Goal: Information Seeking & Learning: Learn about a topic

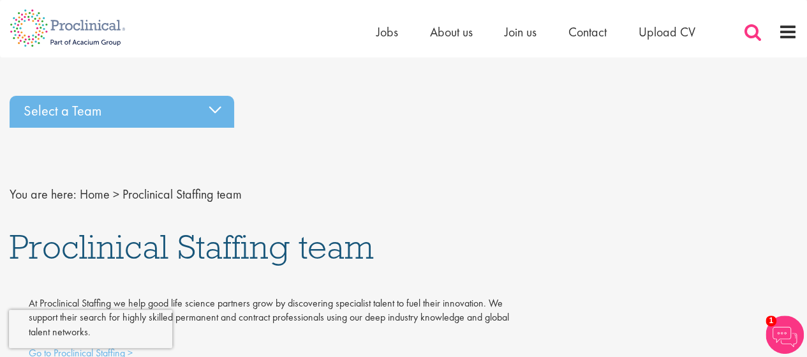
click at [752, 26] on span at bounding box center [753, 31] width 19 height 19
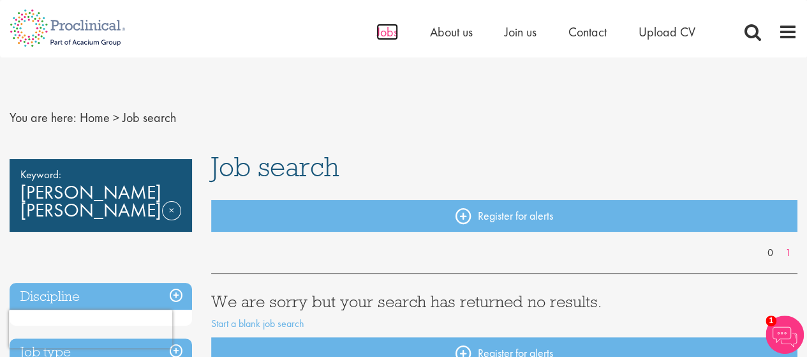
click at [382, 34] on span "Jobs" at bounding box center [388, 32] width 22 height 17
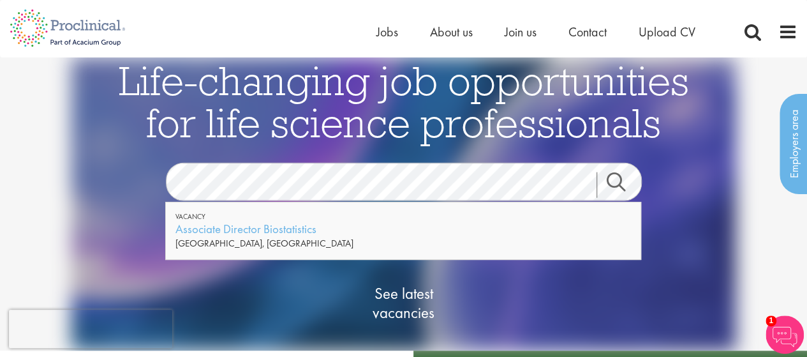
click at [615, 180] on link "Search" at bounding box center [624, 185] width 55 height 26
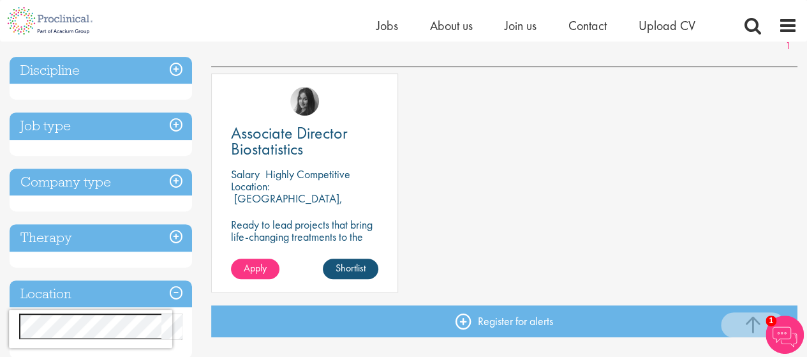
scroll to position [204, 0]
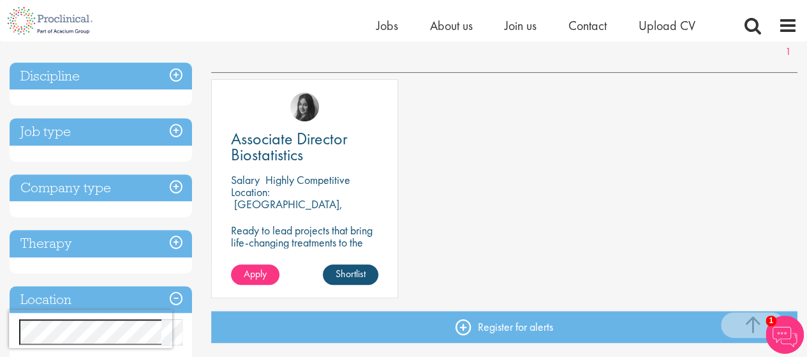
drag, startPoint x: 816, startPoint y: 69, endPoint x: 795, endPoint y: 141, distance: 75.1
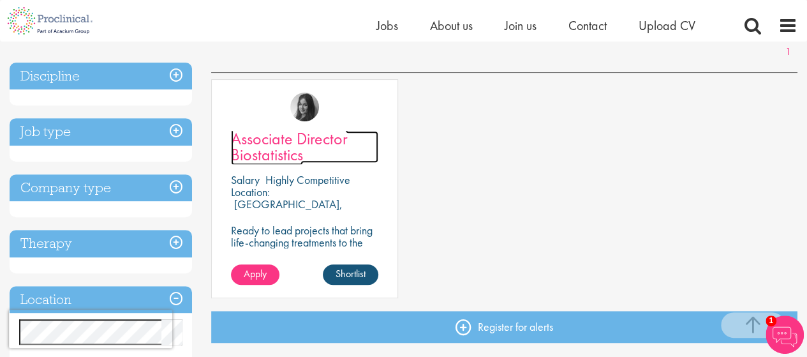
click at [268, 146] on span "Associate Director Biostatistics" at bounding box center [289, 147] width 117 height 38
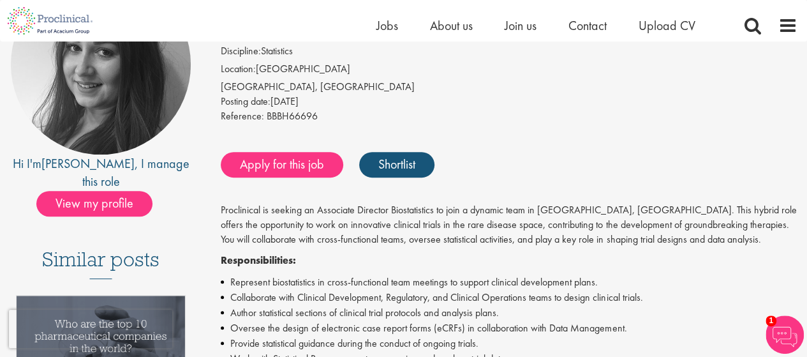
scroll to position [153, 0]
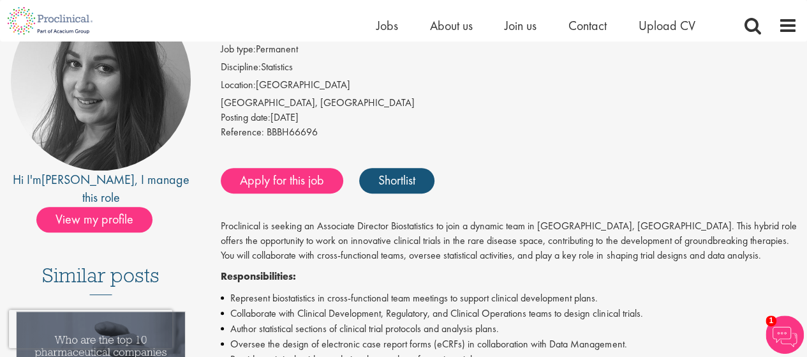
click at [782, 120] on div "Posting date: [DATE]" at bounding box center [509, 117] width 577 height 15
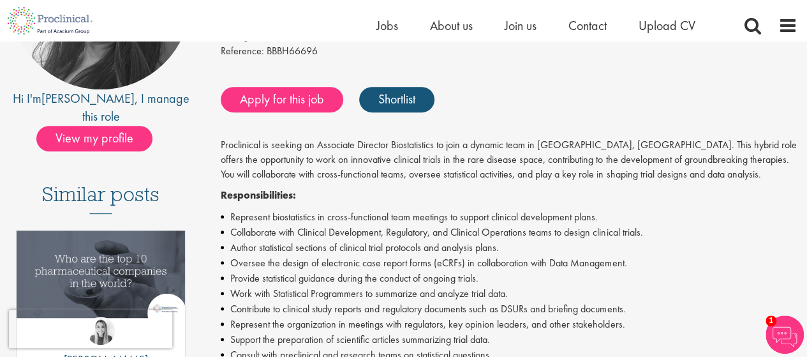
scroll to position [0, 0]
